Goal: Task Accomplishment & Management: Use online tool/utility

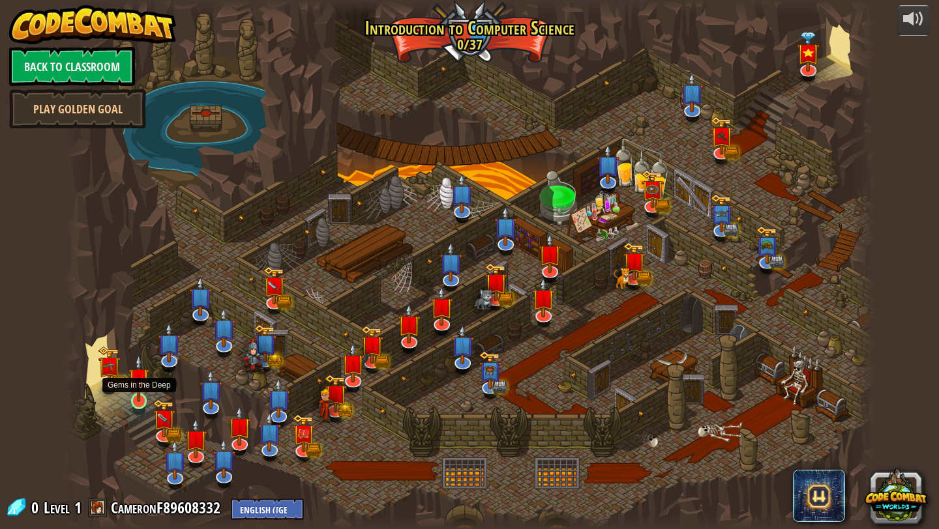
click at [141, 394] on img at bounding box center [138, 379] width 21 height 48
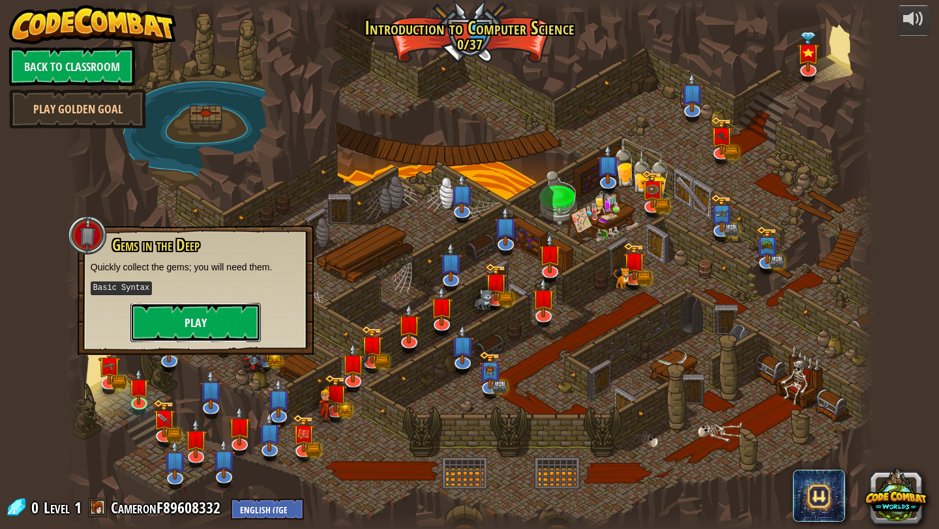
click at [206, 313] on button "Play" at bounding box center [195, 322] width 130 height 39
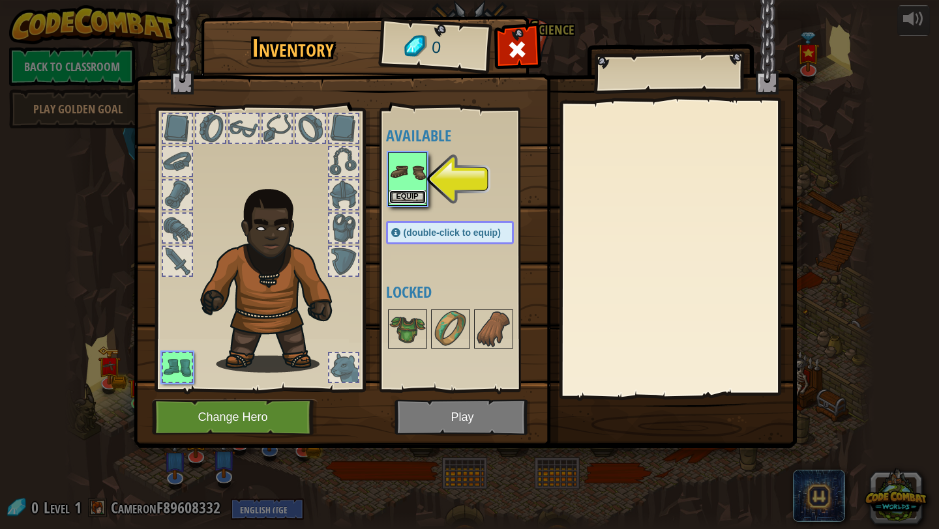
click at [403, 196] on button "Equip" at bounding box center [407, 197] width 36 height 14
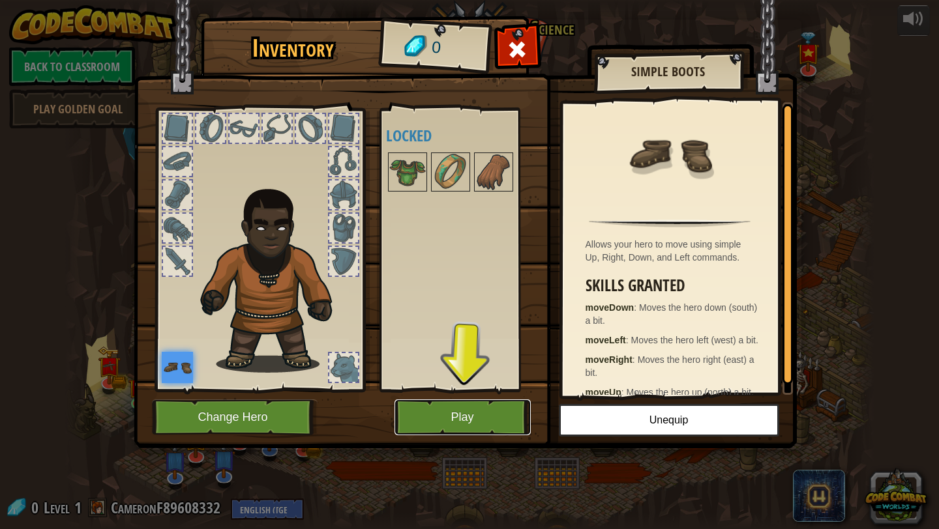
click at [439, 410] on button "Play" at bounding box center [462, 418] width 136 height 36
